Goal: Information Seeking & Learning: Learn about a topic

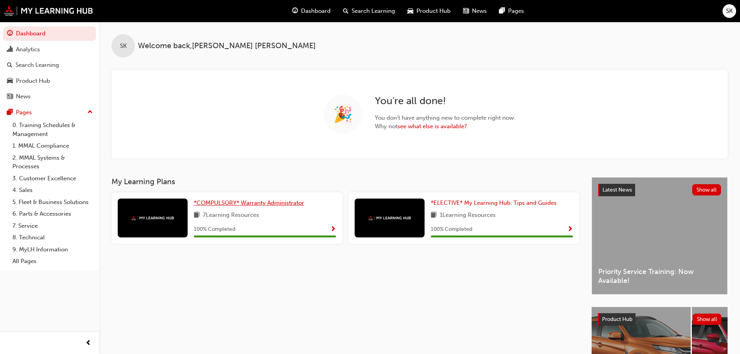
click at [268, 202] on span "*COMPULSORY* Warranty Administrator" at bounding box center [249, 202] width 110 height 7
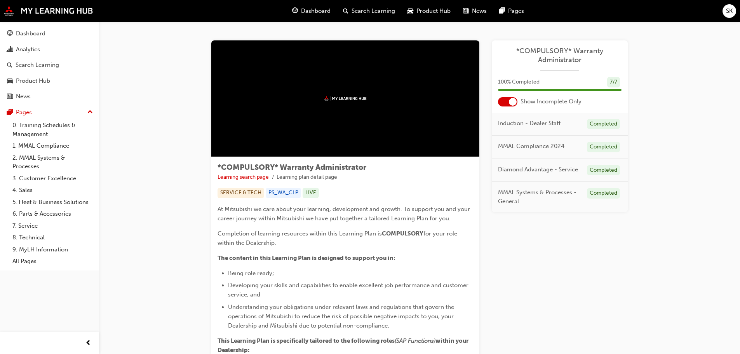
click at [315, 7] on span "Dashboard" at bounding box center [316, 11] width 30 height 9
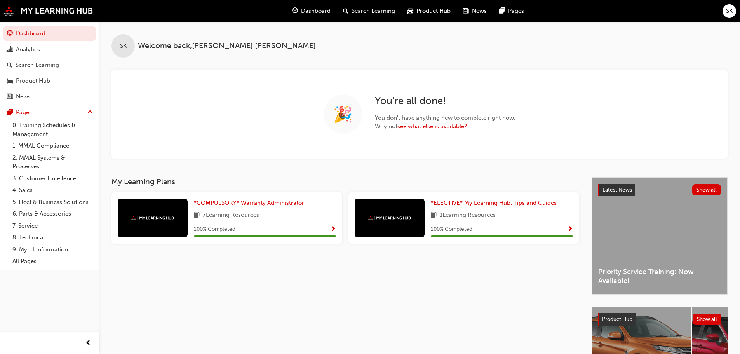
click at [441, 127] on link "see what else is available?" at bounding box center [432, 126] width 70 height 7
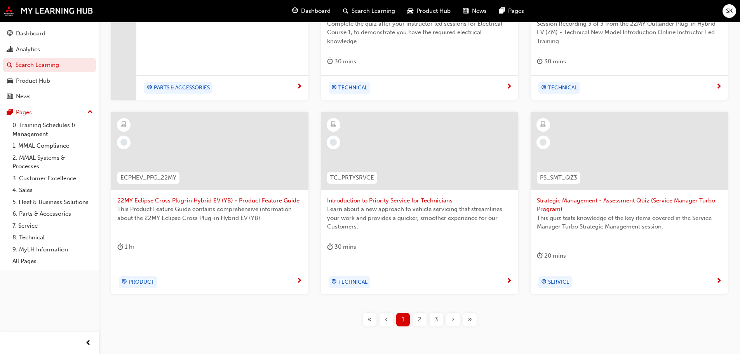
scroll to position [297, 0]
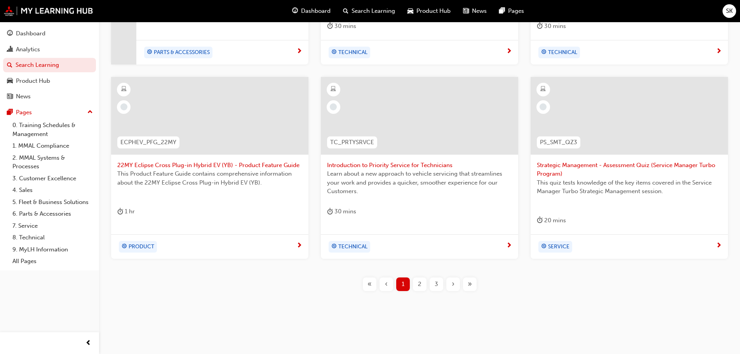
click at [421, 285] on span "2" at bounding box center [419, 284] width 3 height 9
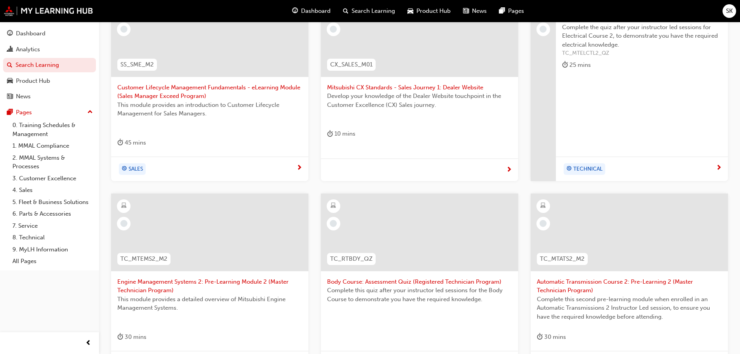
scroll to position [297, 0]
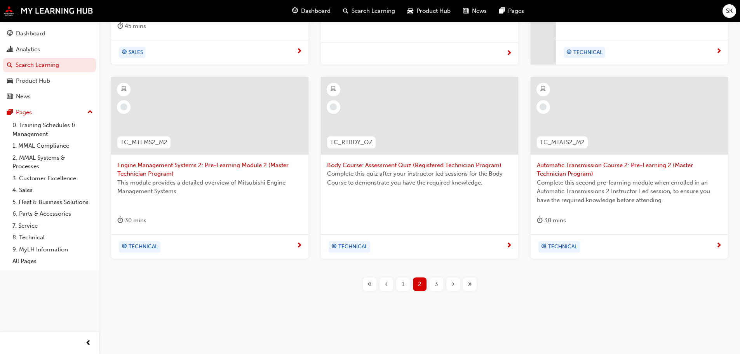
click at [436, 280] on span "3" at bounding box center [436, 284] width 3 height 9
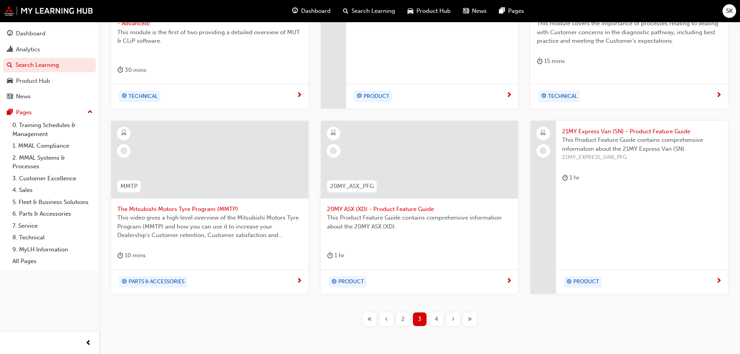
scroll to position [288, 0]
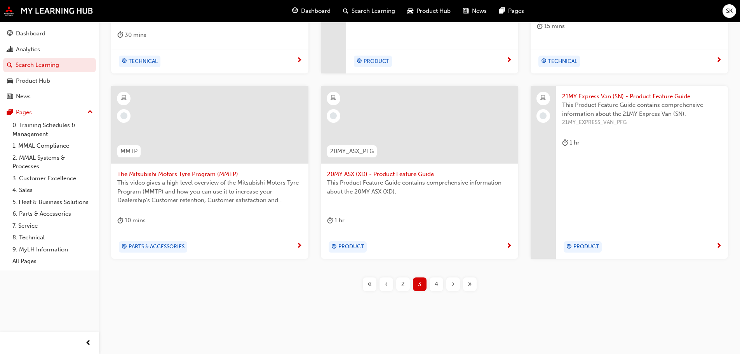
click at [442, 282] on div "4" at bounding box center [437, 284] width 14 height 14
